Goal: Participate in discussion: Engage in conversation with other users on a specific topic

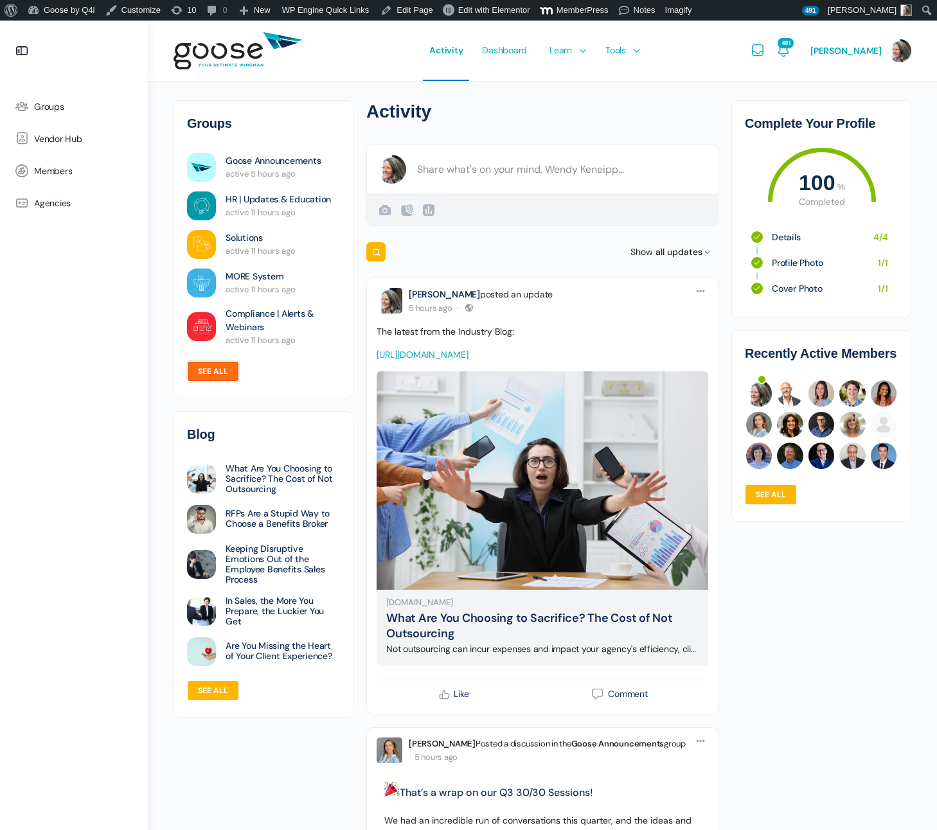
click at [204, 371] on link "See all" at bounding box center [213, 371] width 52 height 21
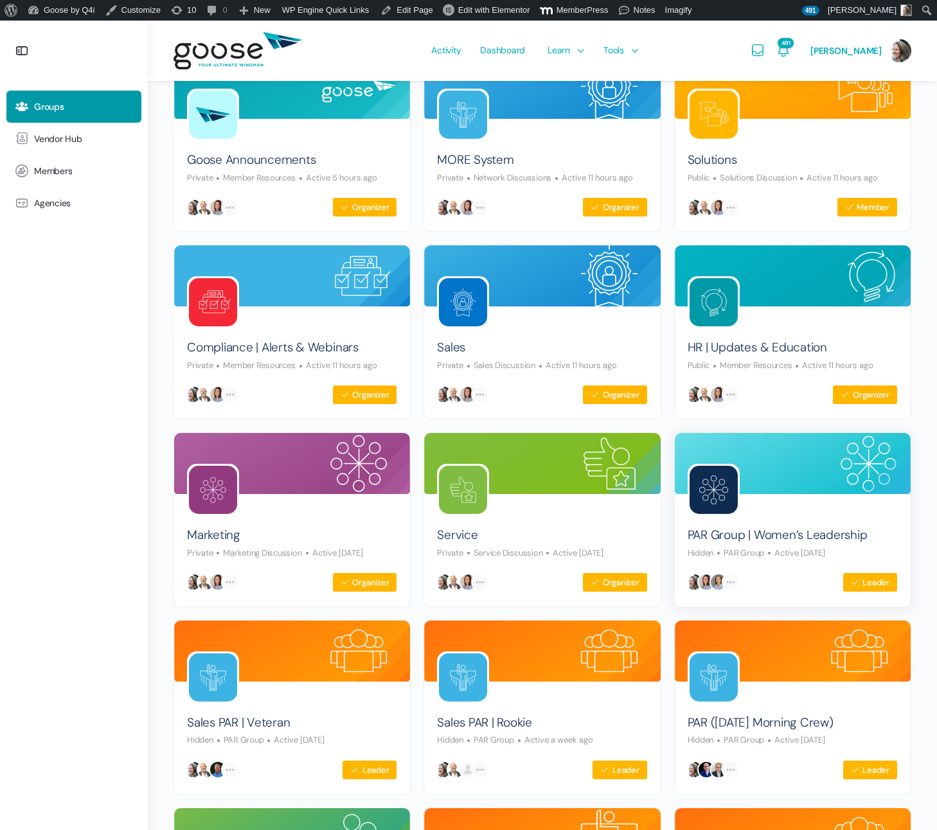
scroll to position [170, 0]
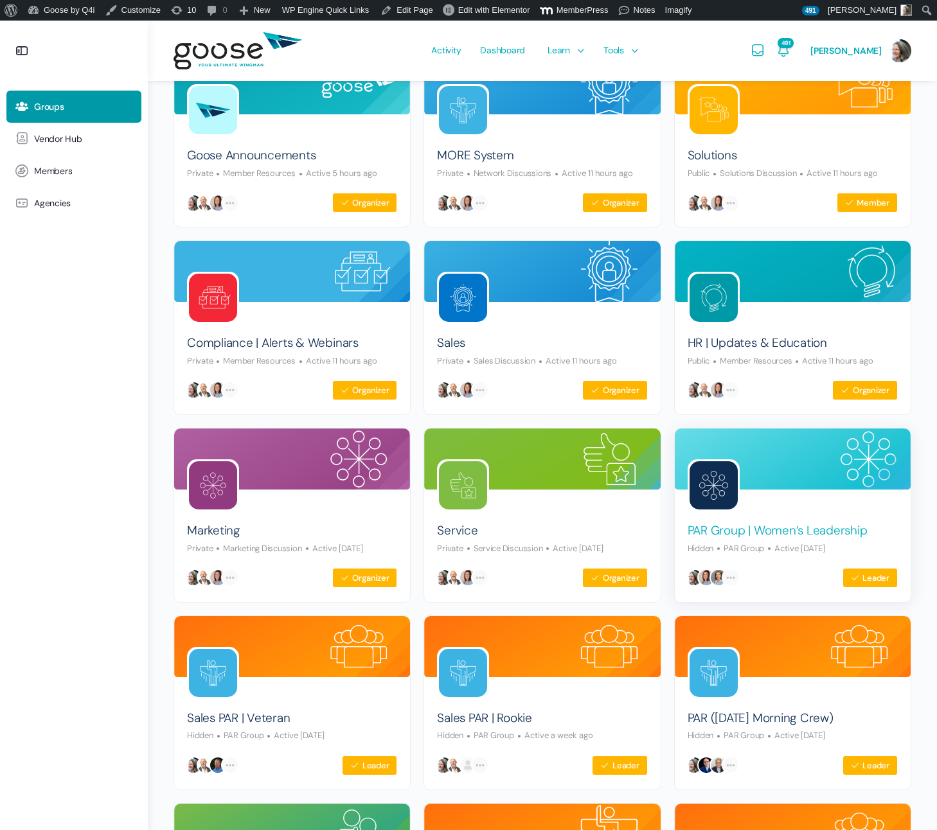
click at [729, 528] on link "PAR Group | Women’s Leadership" at bounding box center [777, 530] width 180 height 17
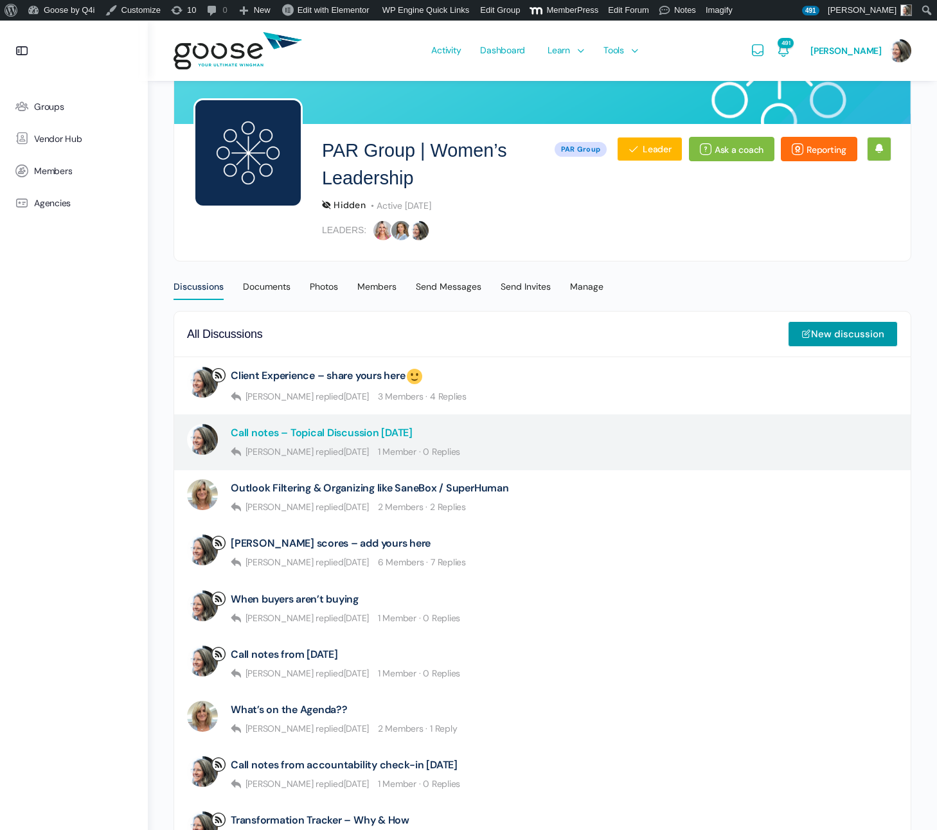
scroll to position [121, 0]
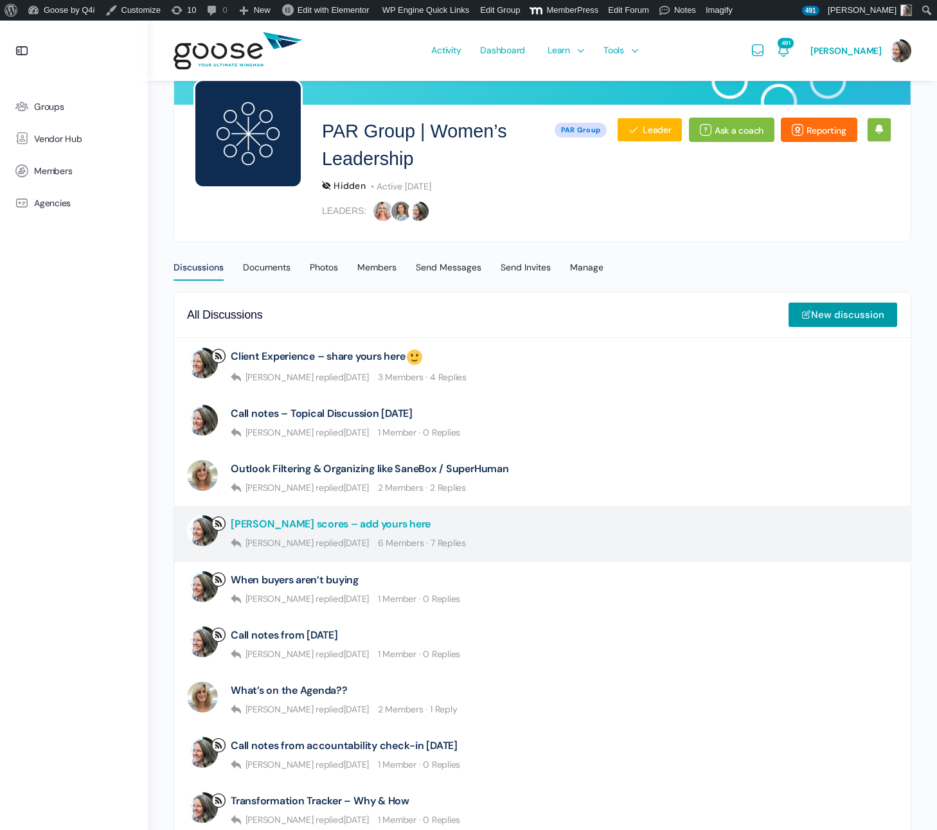
click at [304, 527] on link "[PERSON_NAME] scores – add yours here" at bounding box center [331, 524] width 200 height 12
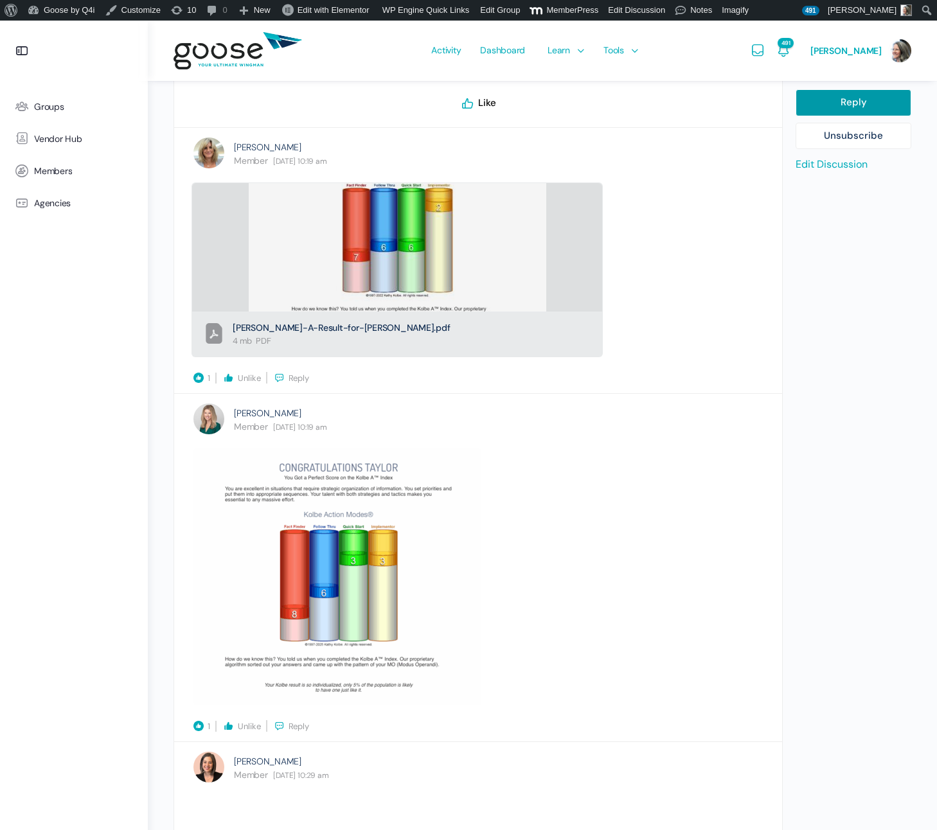
scroll to position [754, 0]
